Goal: Find specific page/section: Find specific page/section

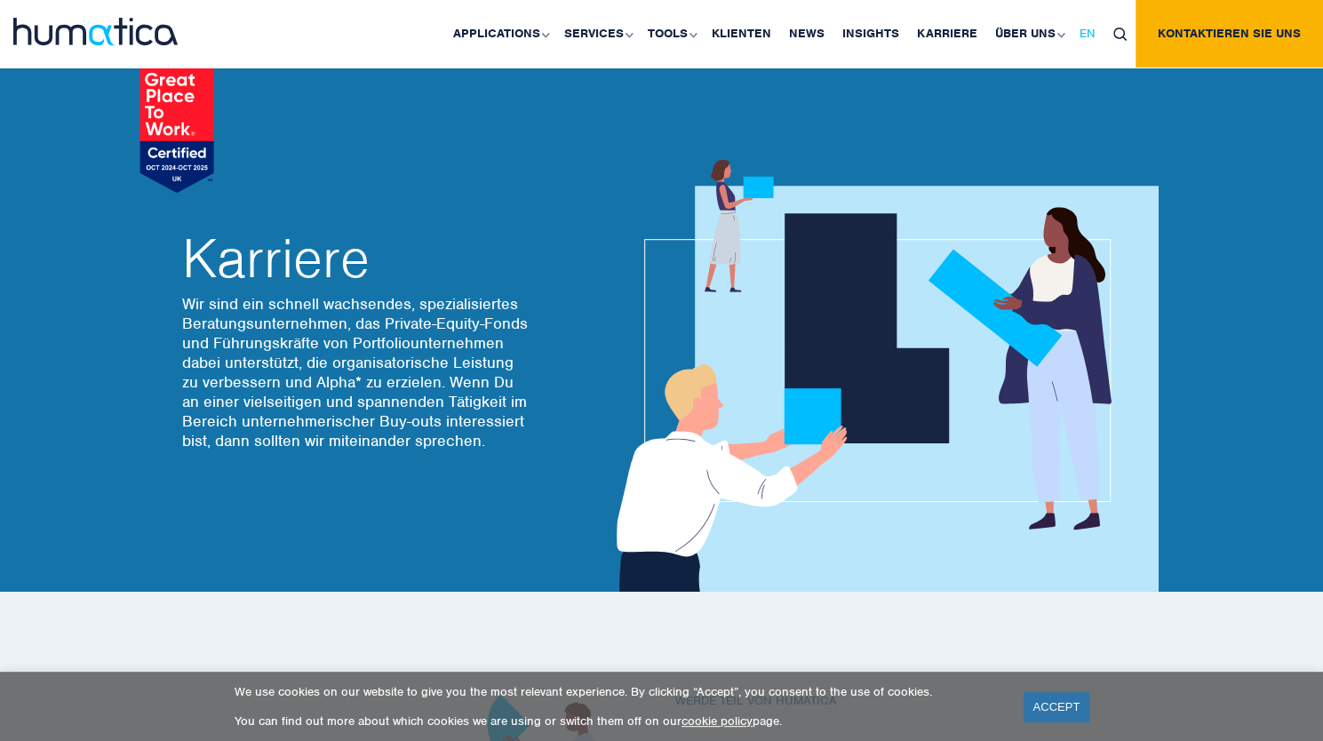
click at [1091, 28] on span "EN" at bounding box center [1087, 33] width 16 height 15
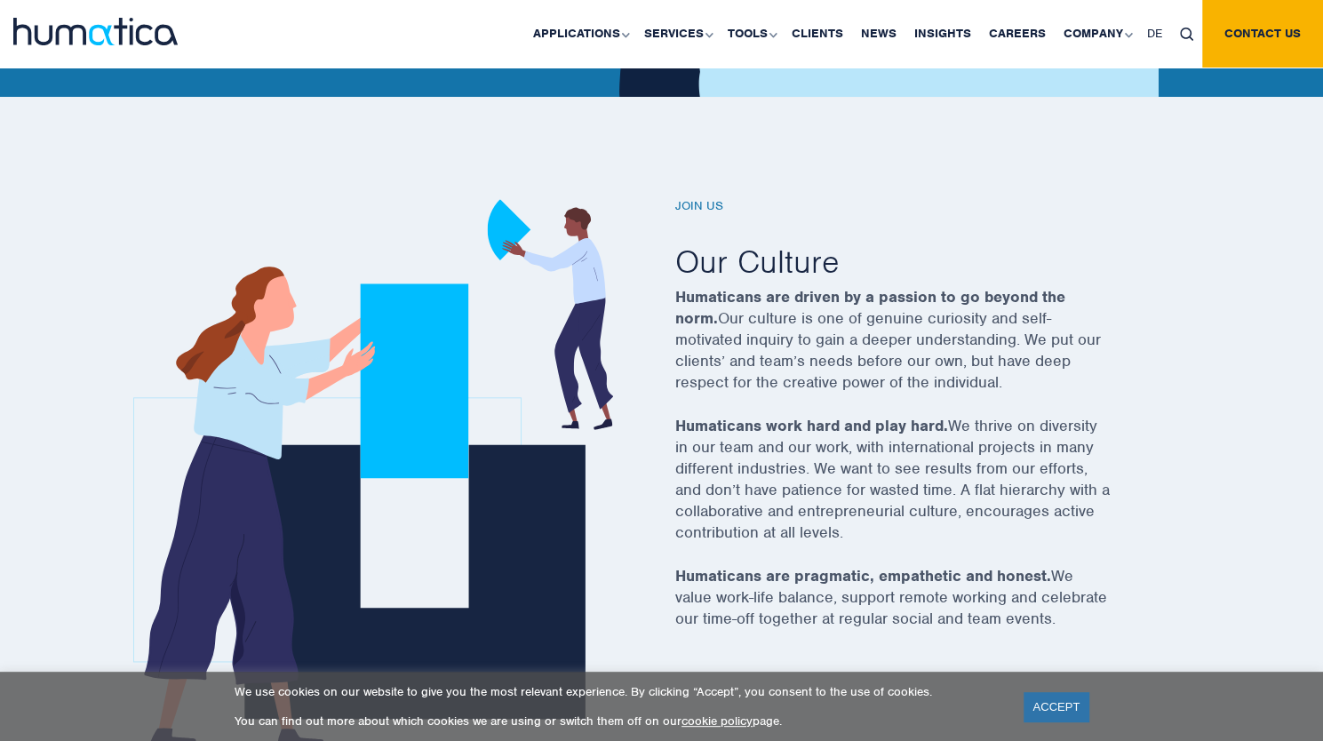
scroll to position [496, 0]
click at [999, 28] on link "Careers" at bounding box center [1017, 34] width 75 height 68
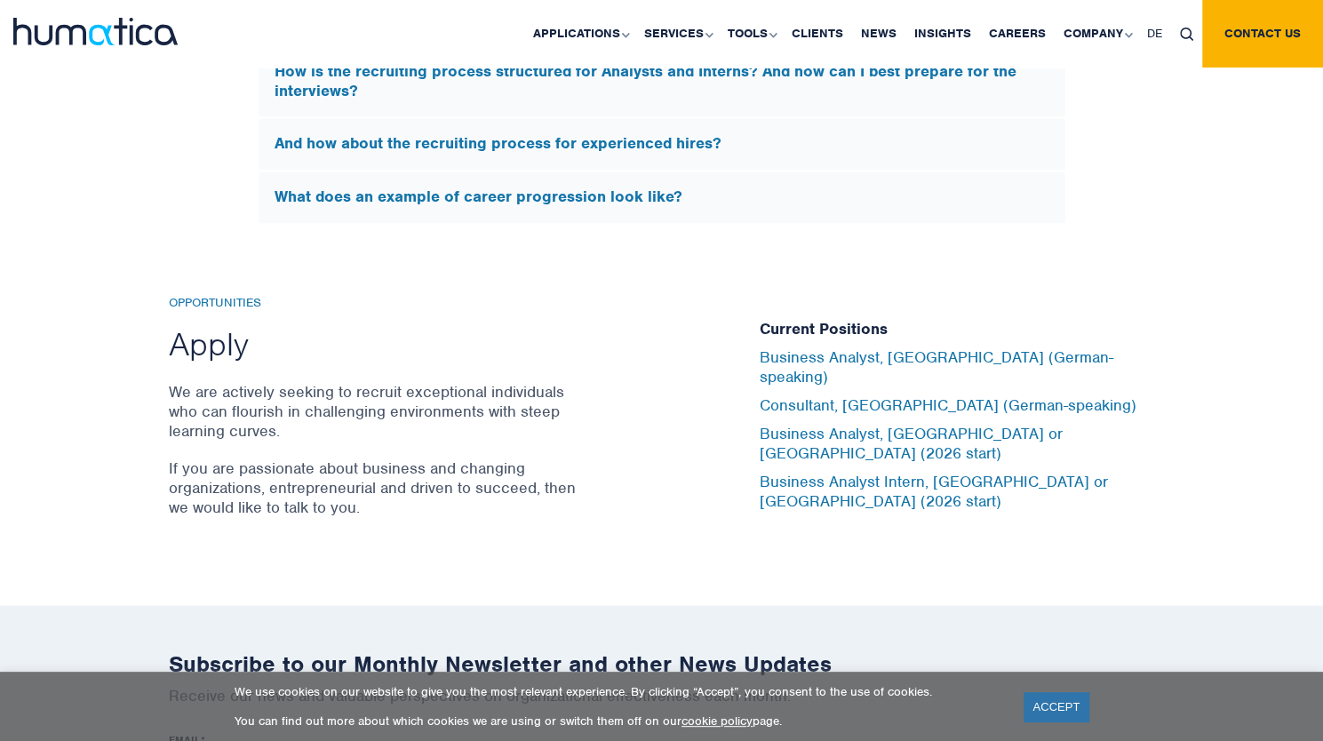
scroll to position [5704, 0]
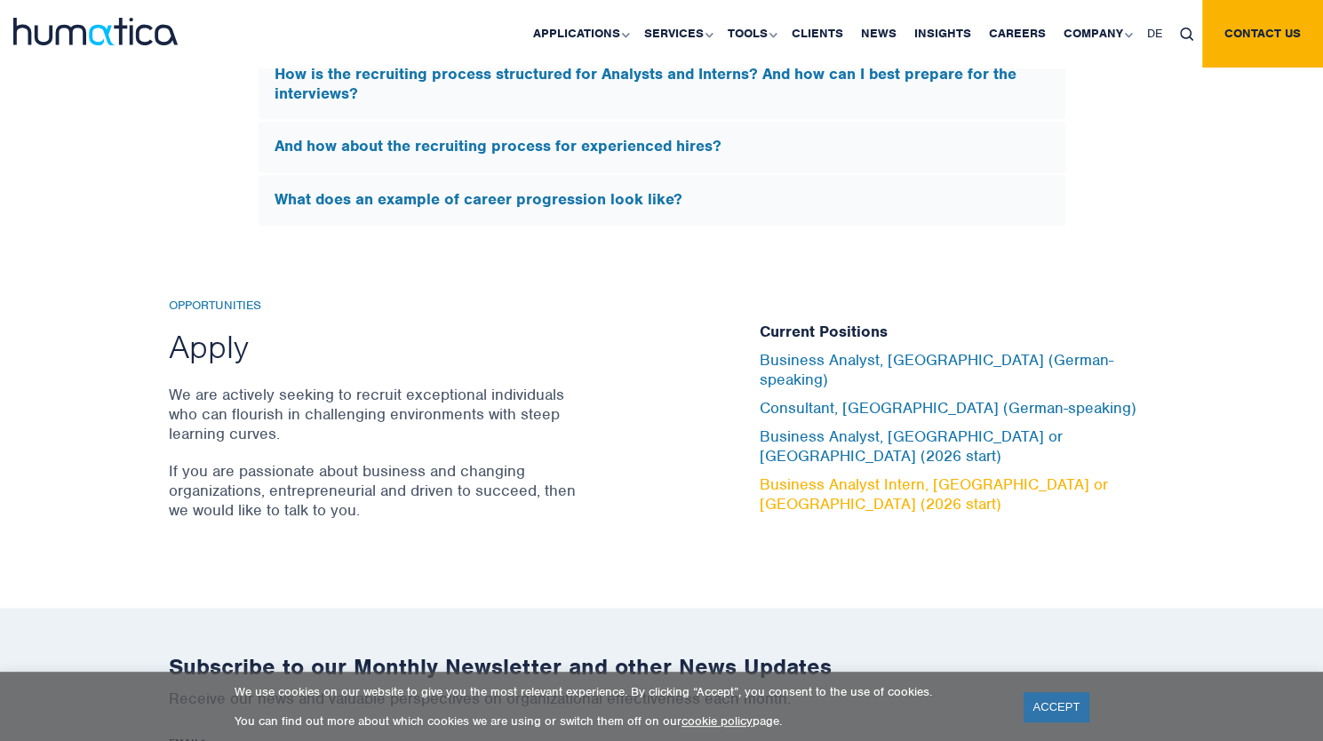
click at [851, 474] on link "Business Analyst Intern, [GEOGRAPHIC_DATA] or [GEOGRAPHIC_DATA] (2026 start)" at bounding box center [934, 493] width 348 height 39
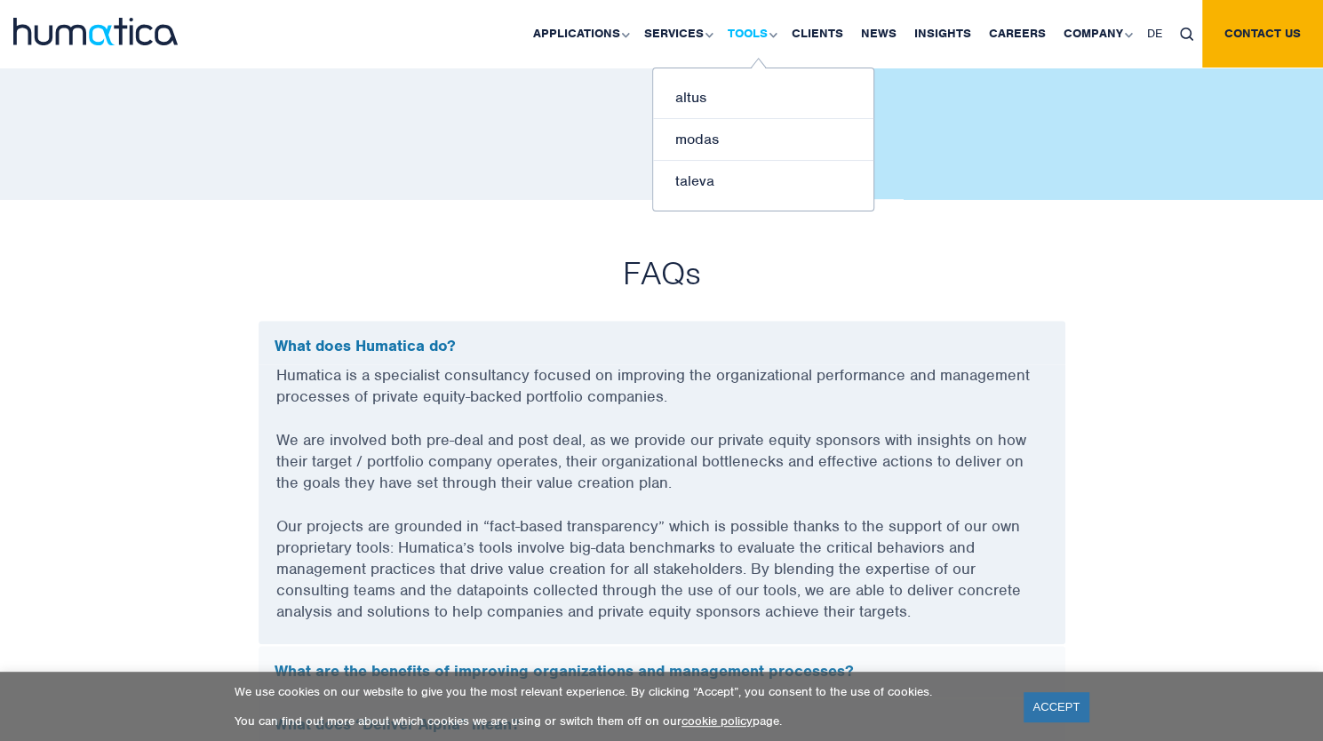
scroll to position [4525, 0]
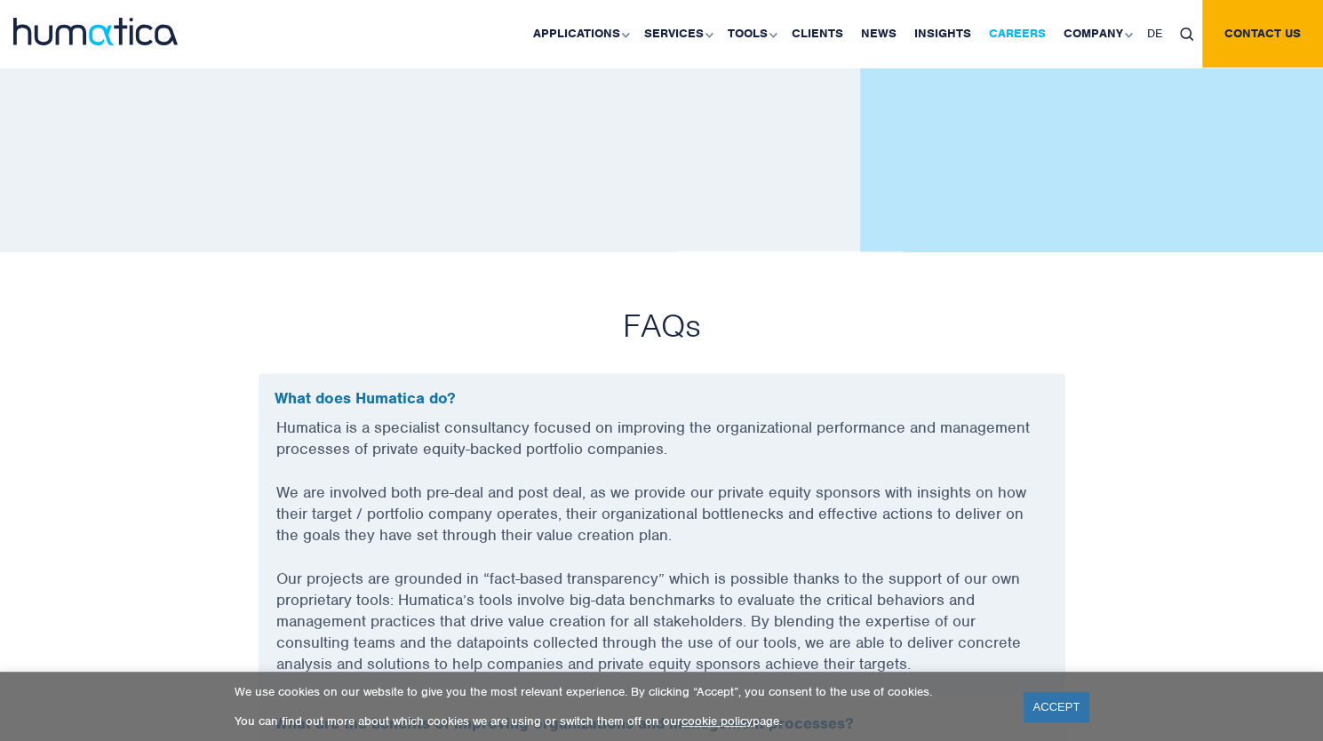
click at [1029, 31] on link "Careers" at bounding box center [1017, 34] width 75 height 68
